Goal: Task Accomplishment & Management: Complete application form

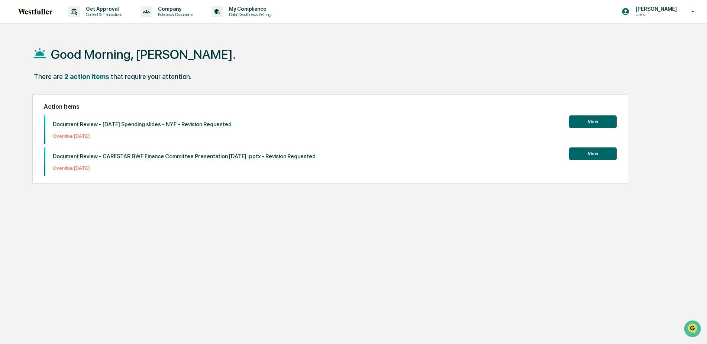
click at [585, 152] on button "View" at bounding box center [593, 153] width 48 height 13
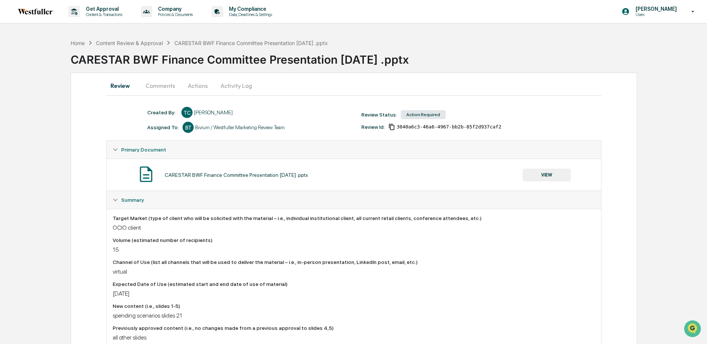
click at [196, 83] on button "Actions" at bounding box center [197, 86] width 33 height 18
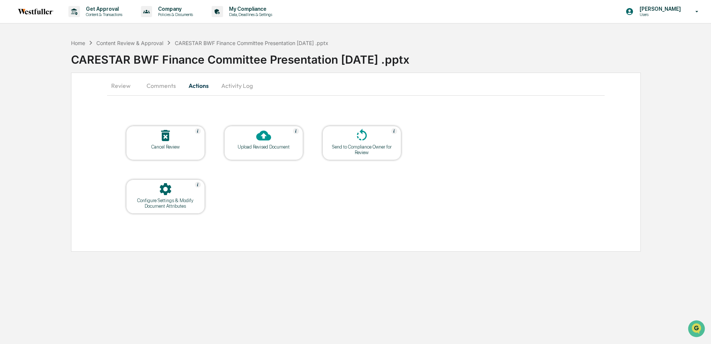
click at [162, 85] on button "Comments" at bounding box center [161, 86] width 41 height 18
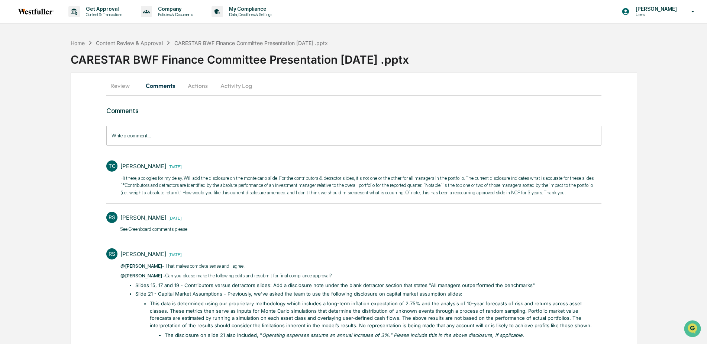
click at [120, 87] on button "Review" at bounding box center [122, 86] width 33 height 18
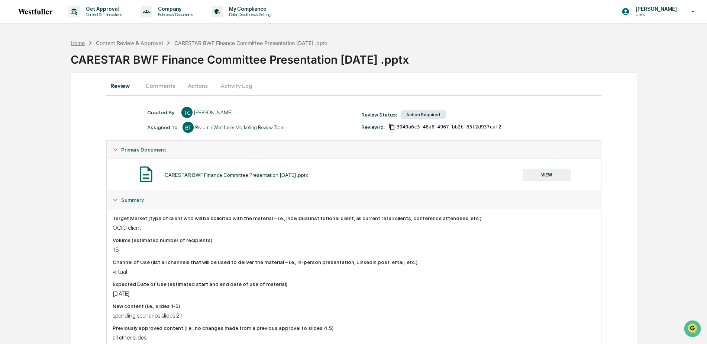
click at [73, 42] on div "Home" at bounding box center [78, 43] width 14 height 6
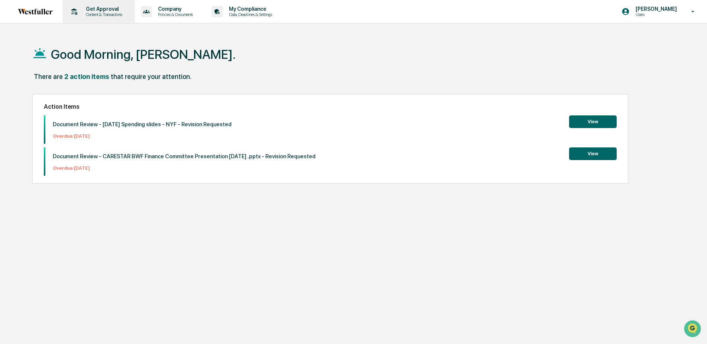
click at [105, 7] on p "Get Approval" at bounding box center [103, 9] width 46 height 6
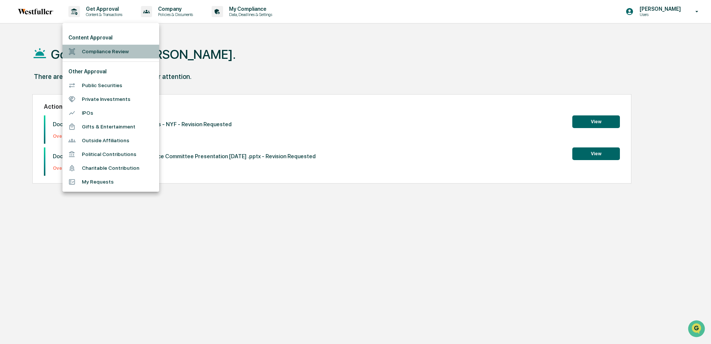
click at [99, 54] on li "Compliance Review" at bounding box center [110, 52] width 97 height 14
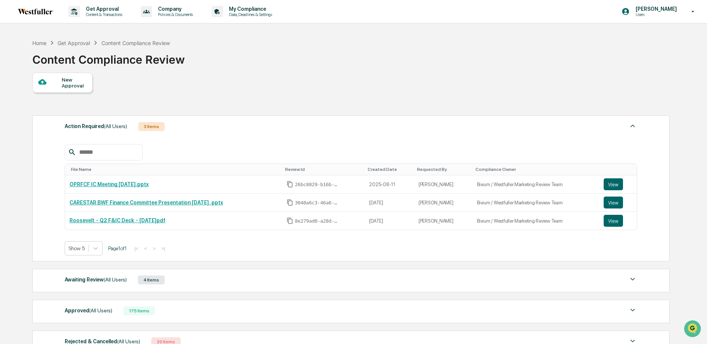
click at [70, 81] on div "New Approval" at bounding box center [74, 83] width 25 height 12
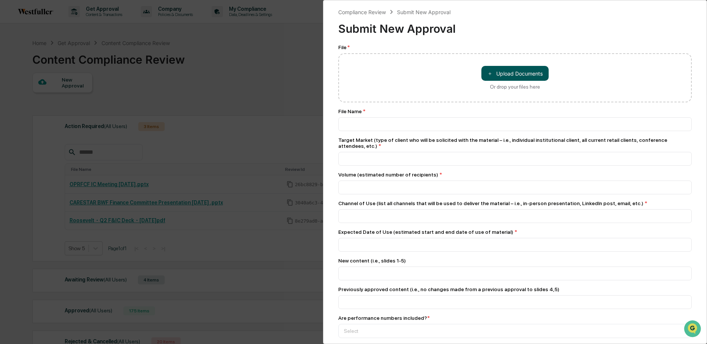
click at [528, 73] on button "＋ Upload Documents" at bounding box center [514, 73] width 67 height 15
type input "**********"
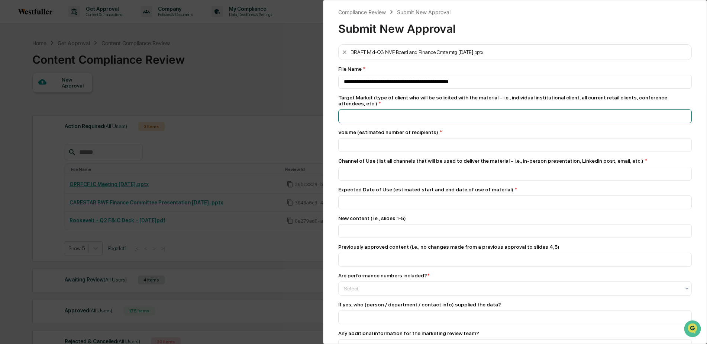
click at [351, 88] on input at bounding box center [515, 82] width 354 height 14
type input "**********"
type input "*"
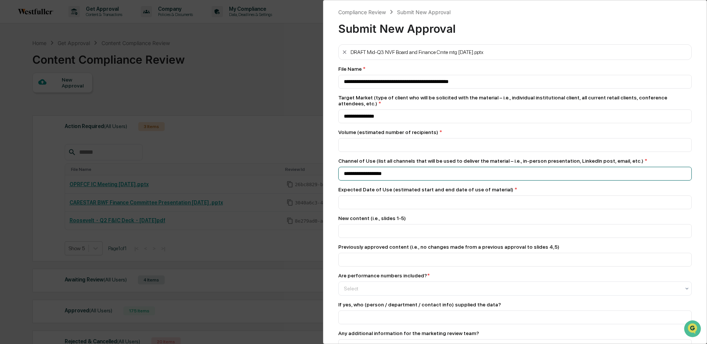
type input "**********"
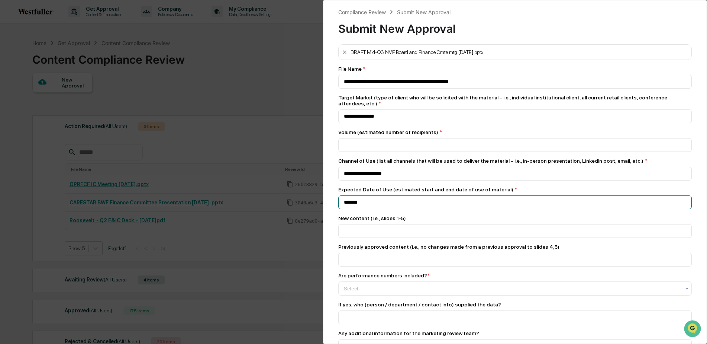
type input "*******"
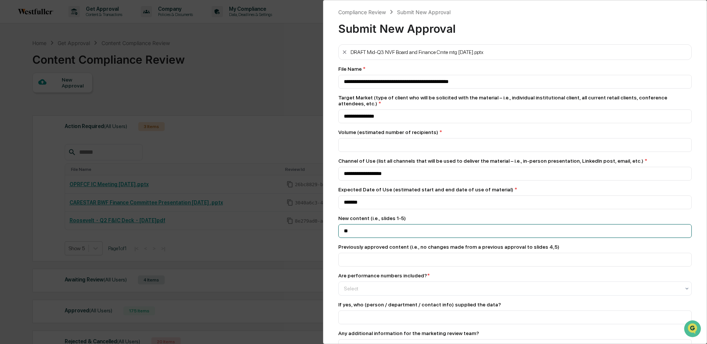
type input "*"
type input "**********"
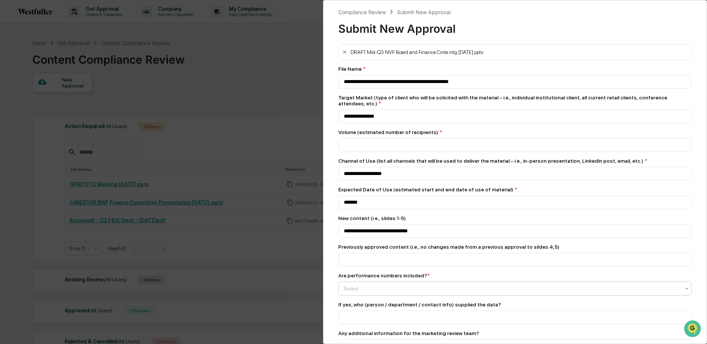
click at [445, 288] on div at bounding box center [512, 287] width 336 height 7
click at [344, 302] on div "Yes" at bounding box center [513, 302] width 349 height 15
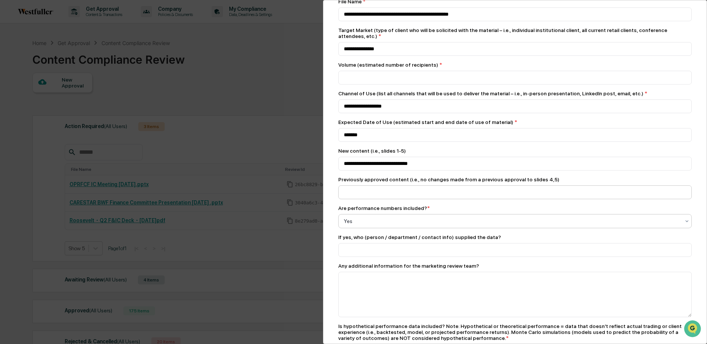
scroll to position [74, 0]
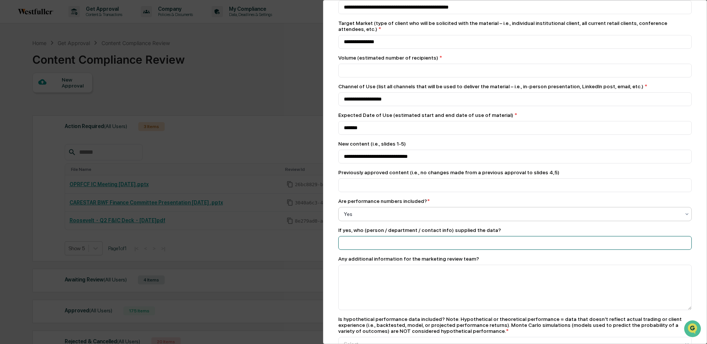
click at [393, 14] on input at bounding box center [515, 7] width 354 height 14
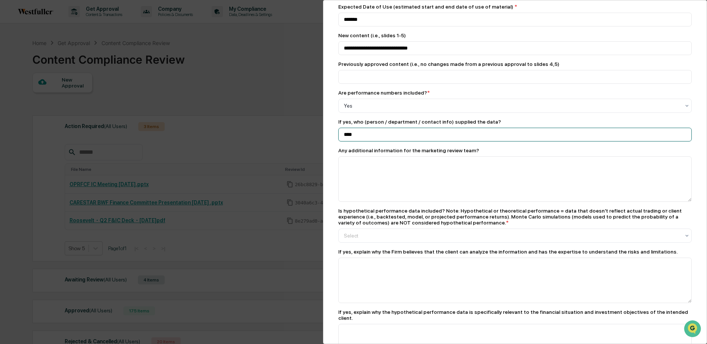
scroll to position [260, 0]
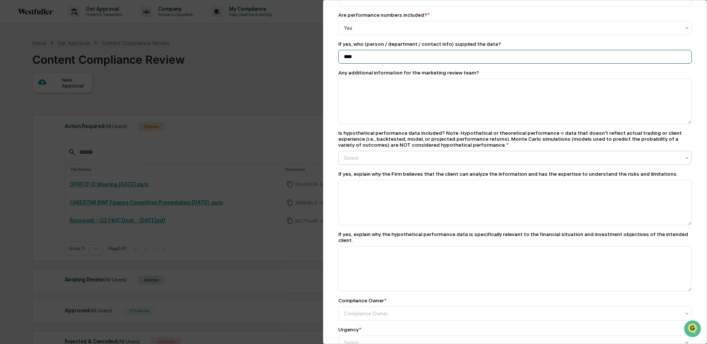
type input "****"
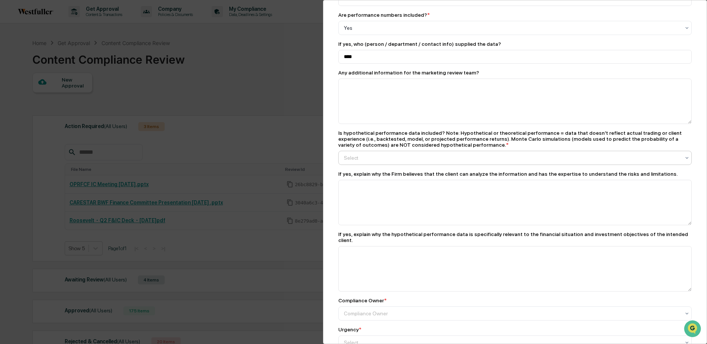
click at [379, 32] on div at bounding box center [512, 27] width 336 height 7
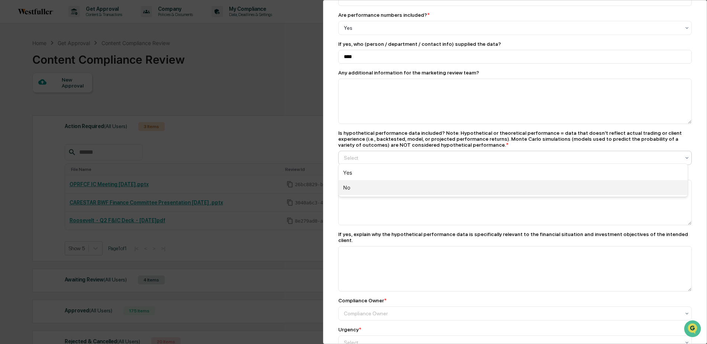
click at [354, 187] on div "No" at bounding box center [513, 187] width 349 height 15
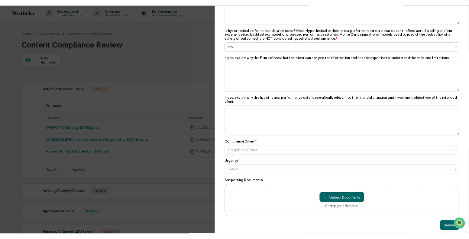
scroll to position [357, 0]
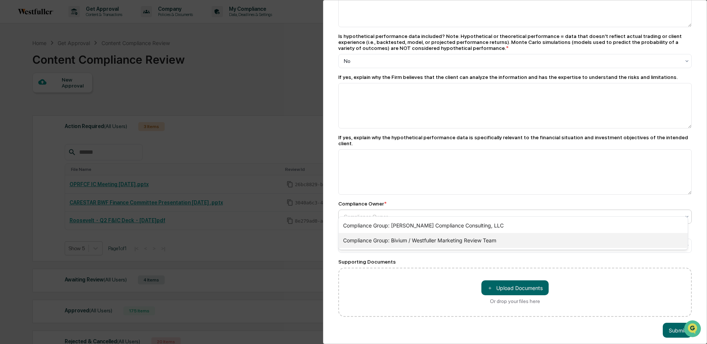
click at [361, 237] on div "Compliance Group: Bivium / Westfuller Marketing Review Team" at bounding box center [513, 240] width 349 height 15
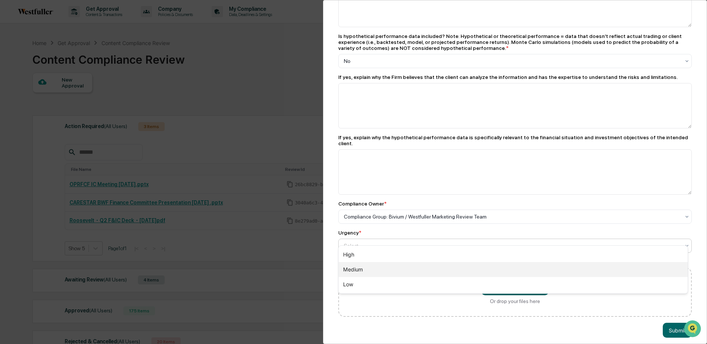
click at [360, 271] on div "Medium" at bounding box center [513, 269] width 349 height 15
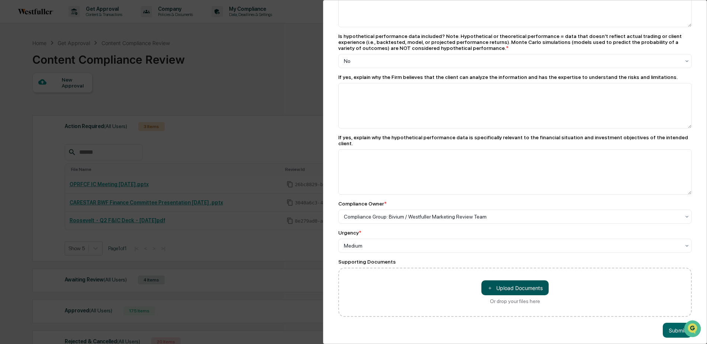
click at [513, 281] on button "＋ Upload Documents" at bounding box center [514, 287] width 67 height 15
click at [671, 338] on button "Submit" at bounding box center [677, 345] width 29 height 15
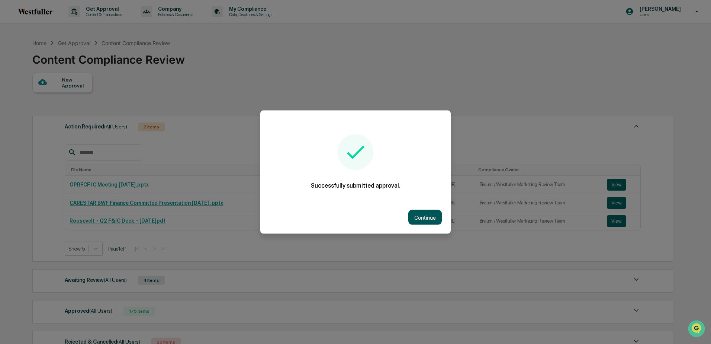
click at [429, 218] on button "Continue" at bounding box center [424, 217] width 33 height 15
